Goal: Information Seeking & Learning: Learn about a topic

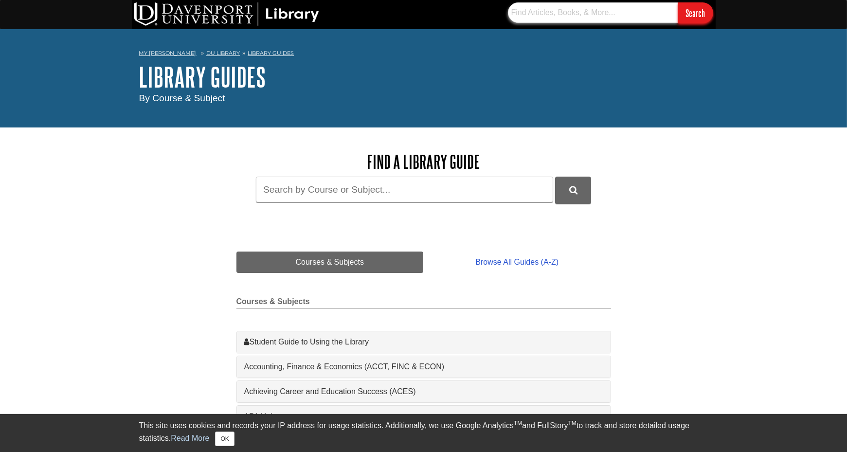
click at [528, 8] on input "text" at bounding box center [593, 12] width 170 height 20
type input "Technology in the classroom"
click at [678, 2] on input "Search" at bounding box center [695, 12] width 35 height 21
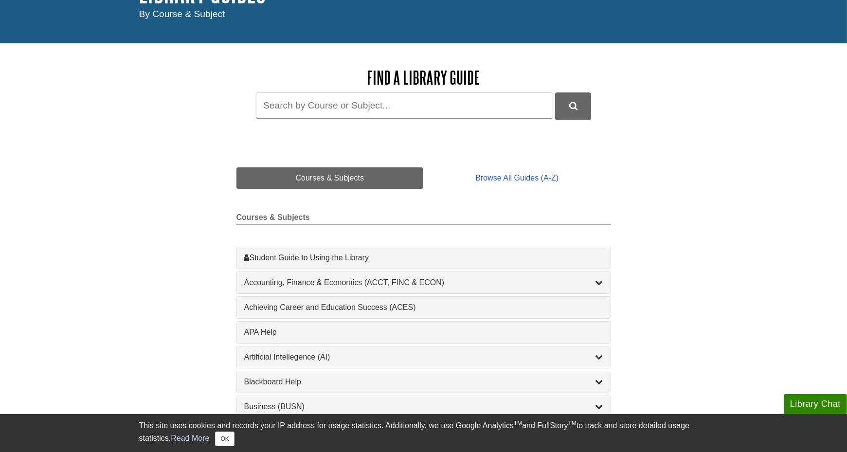
scroll to position [97, 0]
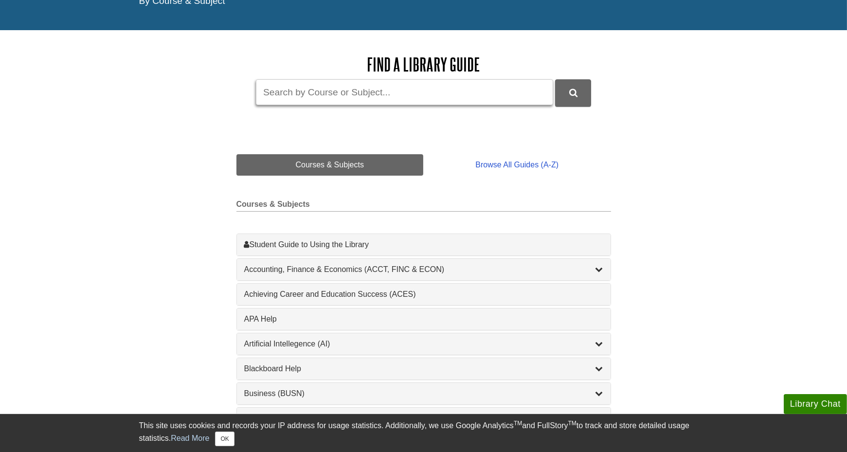
click at [347, 93] on input "Guide Search Terms" at bounding box center [404, 92] width 297 height 26
type input "C"
type input "Digital tools that promote critical thinking in schools"
click at [565, 92] on button "DU Library Guides Search" at bounding box center [573, 92] width 36 height 27
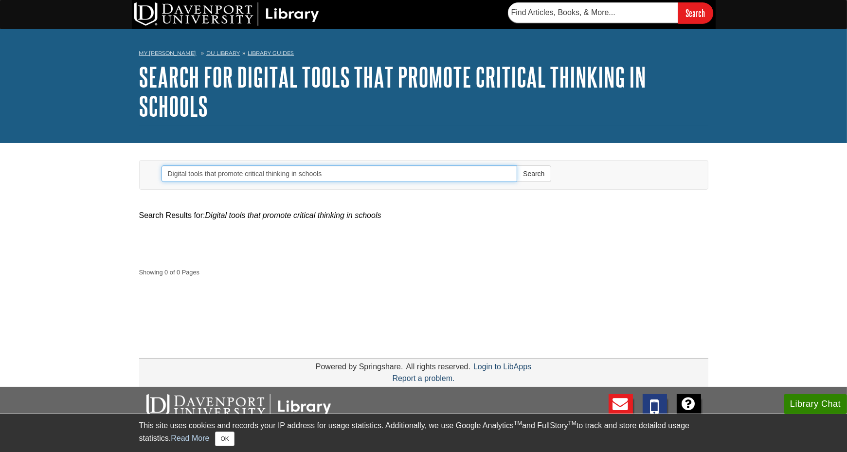
drag, startPoint x: 335, startPoint y: 174, endPoint x: 128, endPoint y: 177, distance: 206.9
click at [128, 177] on body "Library Chat This site uses cookies and records your IP address for usage stati…" at bounding box center [423, 278] width 847 height 556
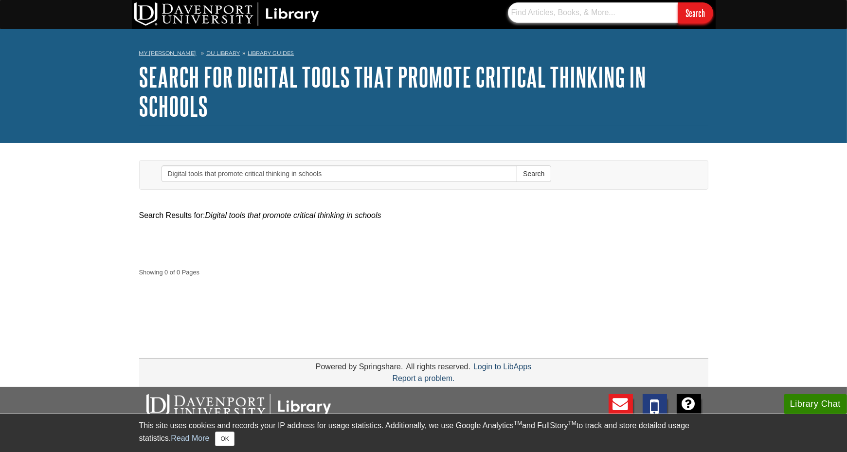
click at [543, 17] on input "text" at bounding box center [593, 12] width 170 height 20
paste input "Digital tools that promote critical thinking in schools"
type input "Digital tools that promote critical thinking in schools"
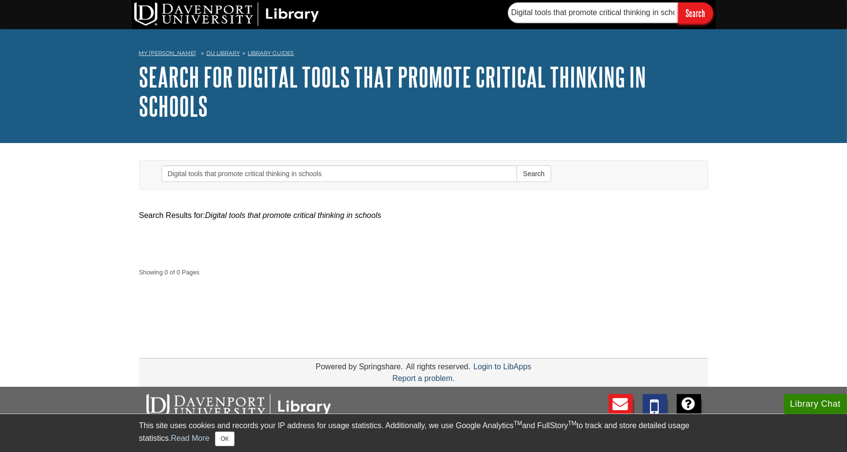
click at [699, 14] on input "Search" at bounding box center [695, 12] width 35 height 21
